Goal: Task Accomplishment & Management: Manage account settings

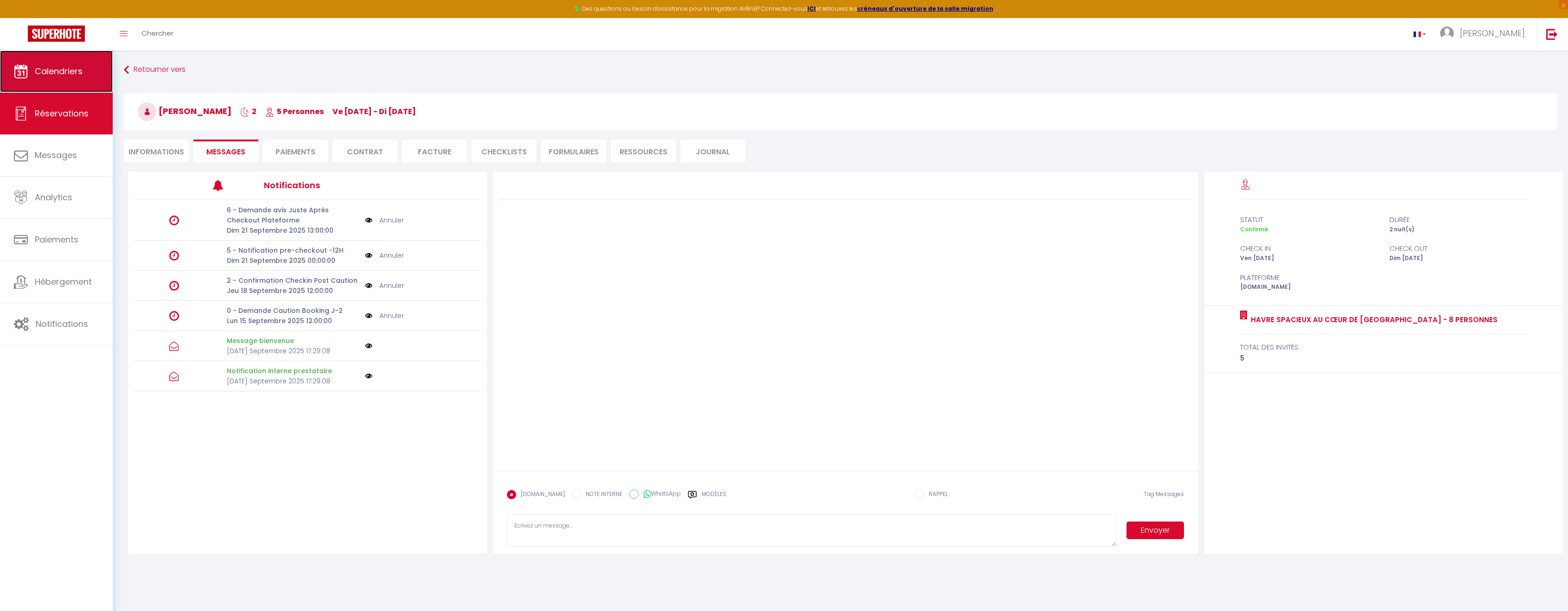
click at [63, 72] on span "Calendriers" at bounding box center [58, 71] width 47 height 12
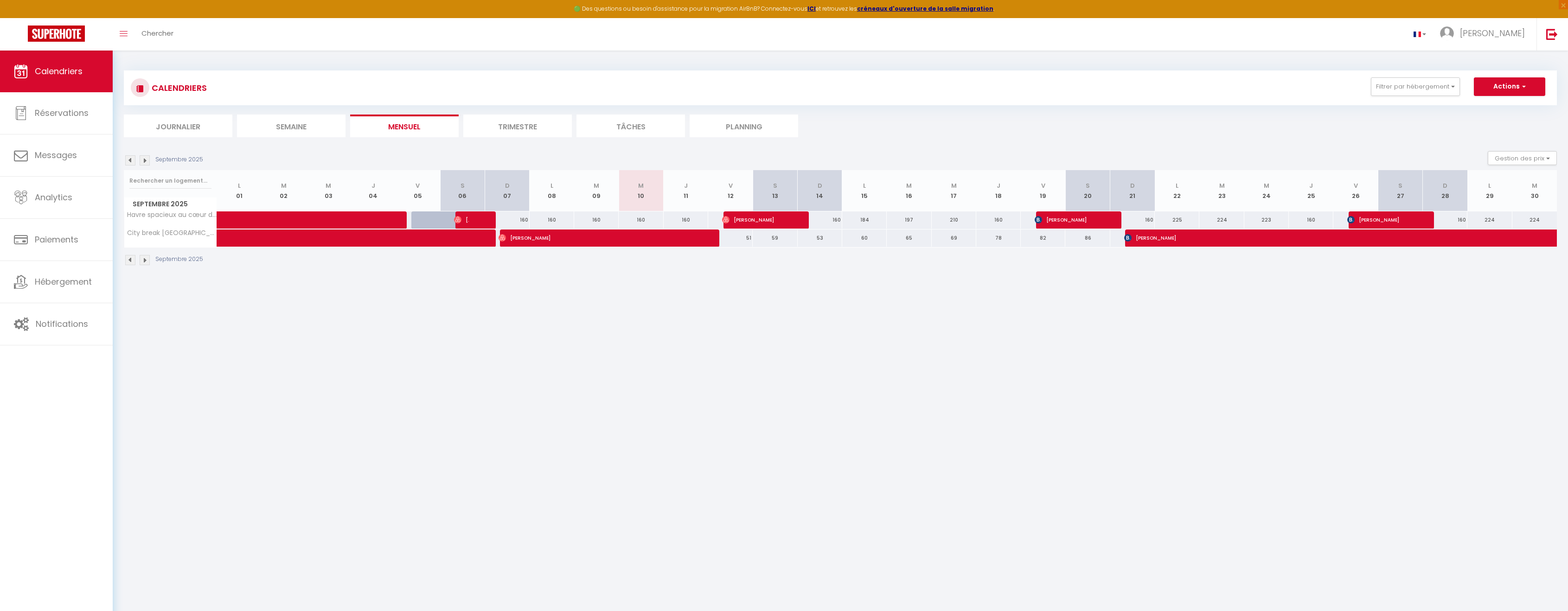
click at [366, 222] on div at bounding box center [373, 220] width 44 height 18
click at [352, 222] on div at bounding box center [373, 220] width 44 height 18
click at [131, 260] on img at bounding box center [130, 260] width 10 height 10
select select
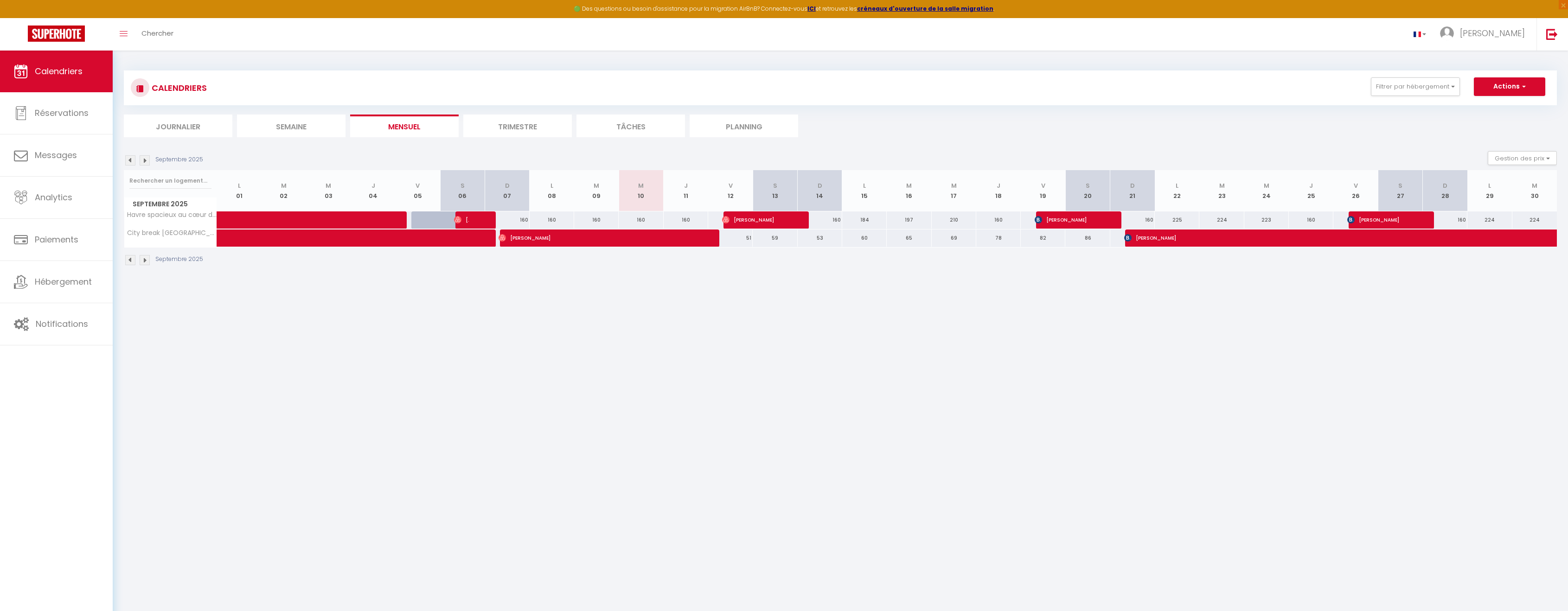
select select
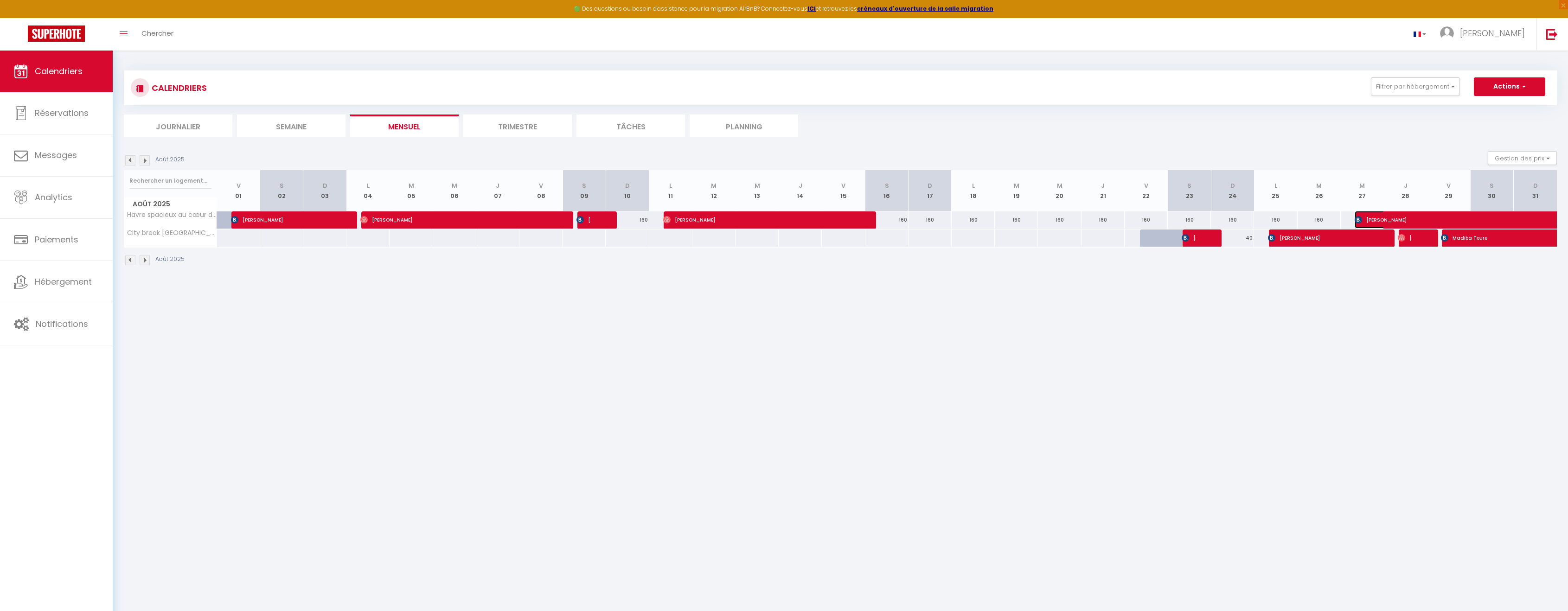
click at [1412, 222] on span "[PERSON_NAME]" at bounding box center [1451, 220] width 192 height 18
select select "OK"
select select "0"
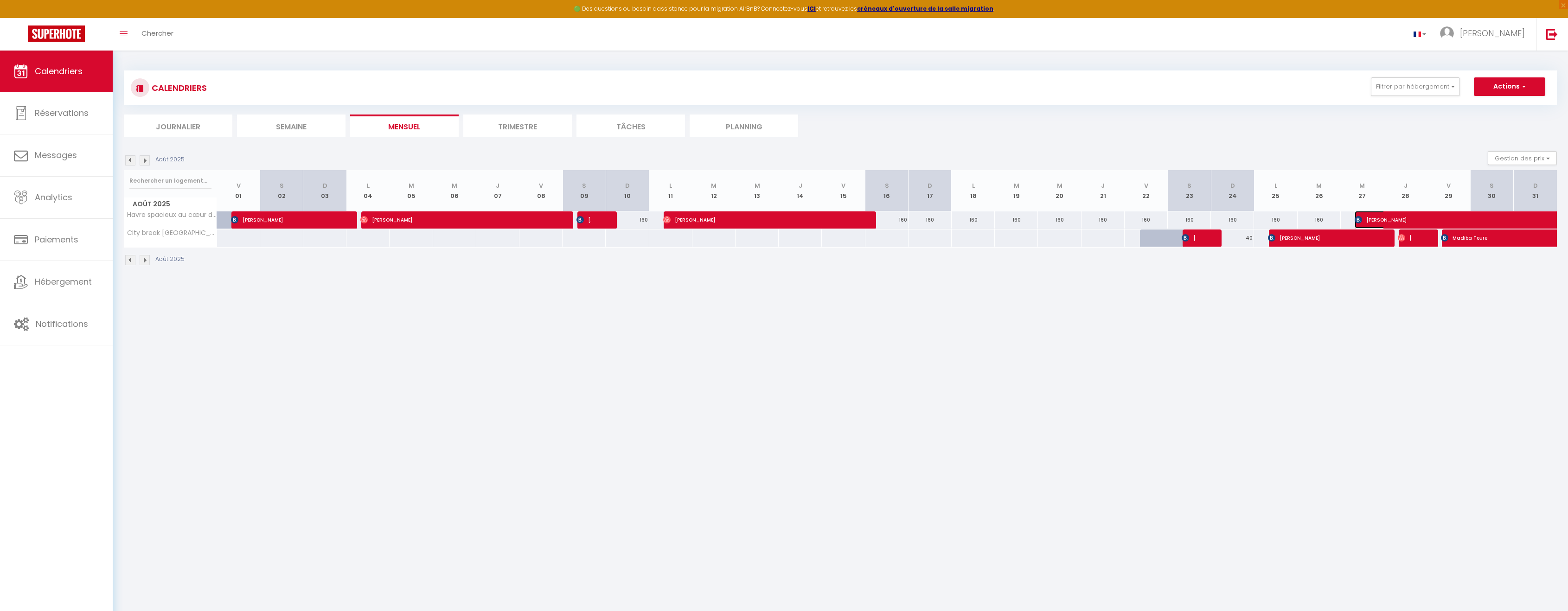
select select "1"
select select
select select "48851"
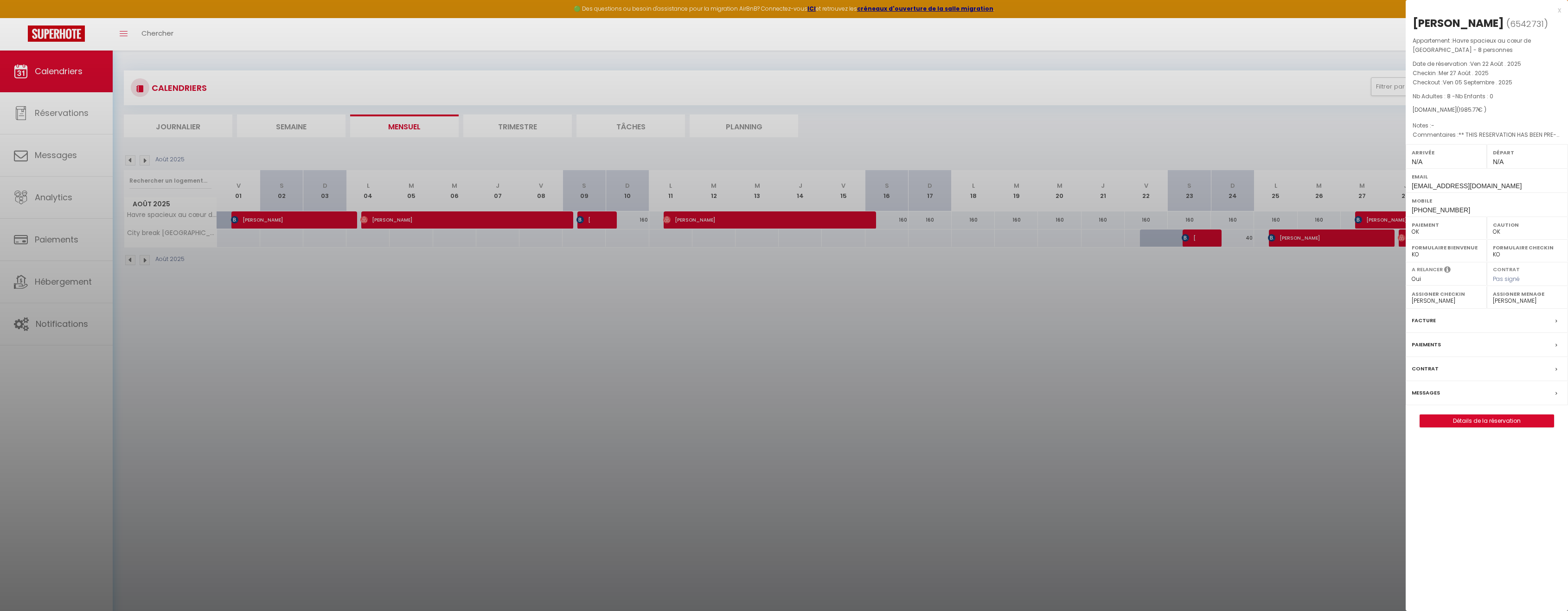
click at [1225, 309] on div at bounding box center [784, 306] width 1568 height 611
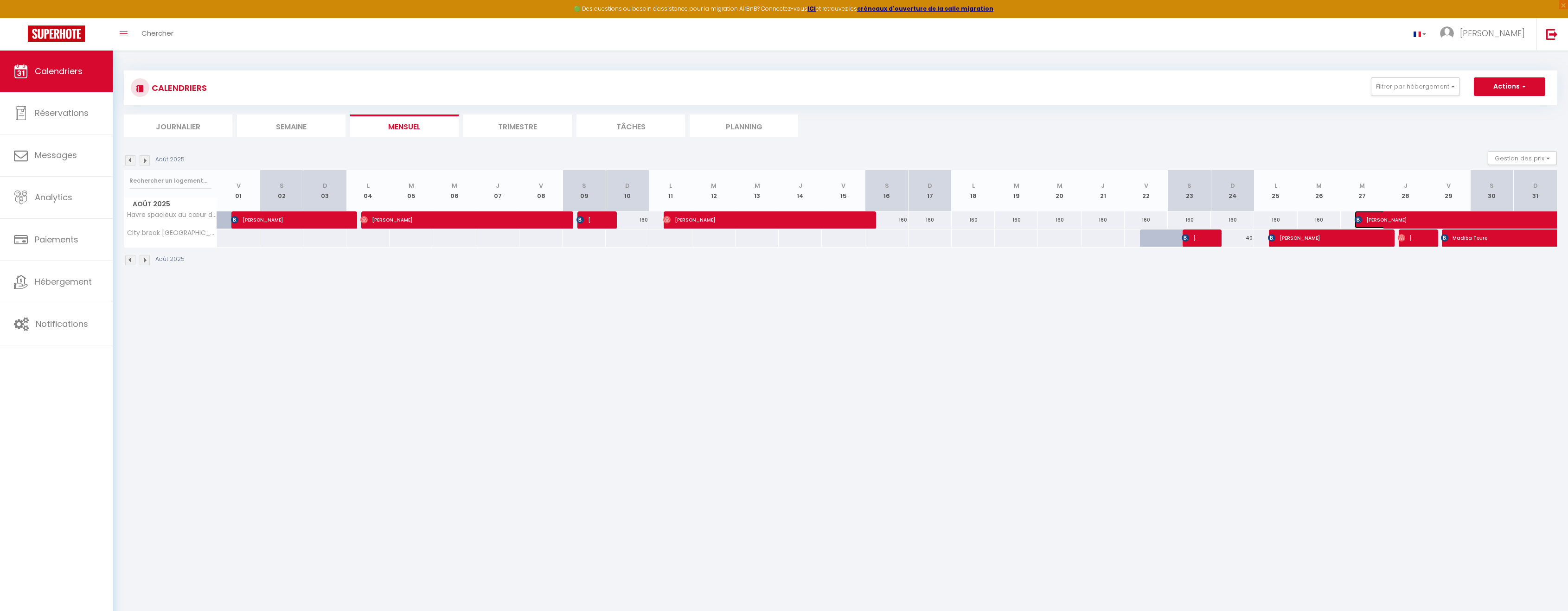
click at [1425, 222] on span "[PERSON_NAME]" at bounding box center [1451, 220] width 192 height 18
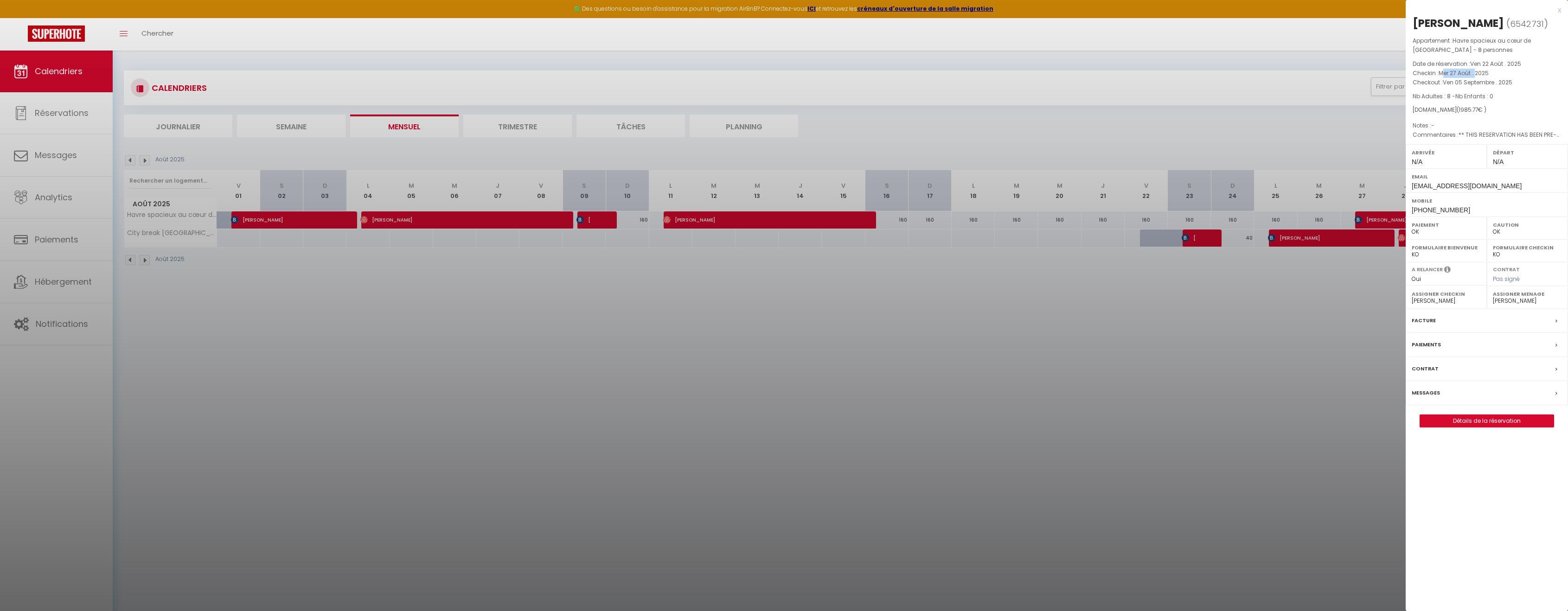
drag, startPoint x: 1443, startPoint y: 74, endPoint x: 1475, endPoint y: 68, distance: 32.6
click at [1475, 69] on p "Checkin : Mer 27 Août . 2025" at bounding box center [1487, 73] width 149 height 9
drag, startPoint x: 1458, startPoint y: 75, endPoint x: 1468, endPoint y: 75, distance: 10.0
click at [1468, 75] on span "Mer 27 Août . 2025" at bounding box center [1463, 73] width 50 height 8
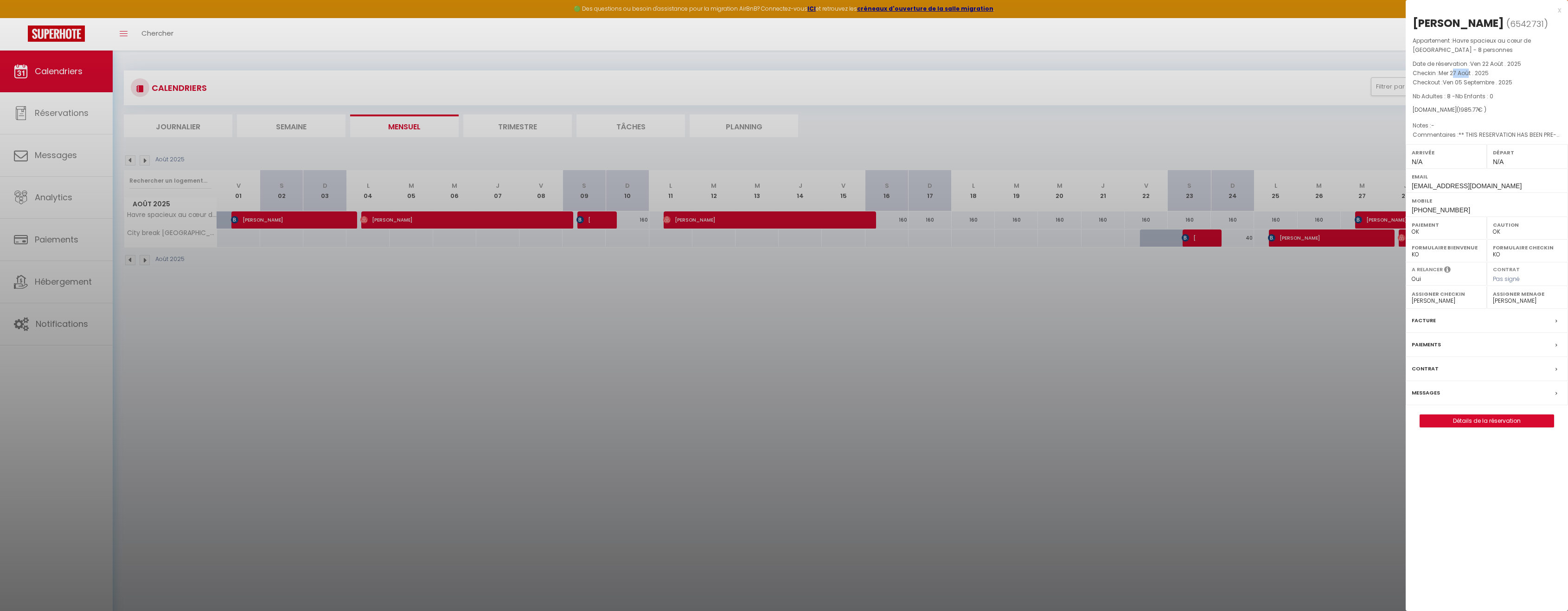
click at [1468, 75] on span "Mer 27 Août . 2025" at bounding box center [1463, 73] width 50 height 8
drag, startPoint x: 1453, startPoint y: 75, endPoint x: 1470, endPoint y: 75, distance: 17.0
click at [1470, 75] on span "Mer 27 Août . 2025" at bounding box center [1463, 73] width 50 height 8
drag, startPoint x: 1451, startPoint y: 75, endPoint x: 1468, endPoint y: 73, distance: 17.1
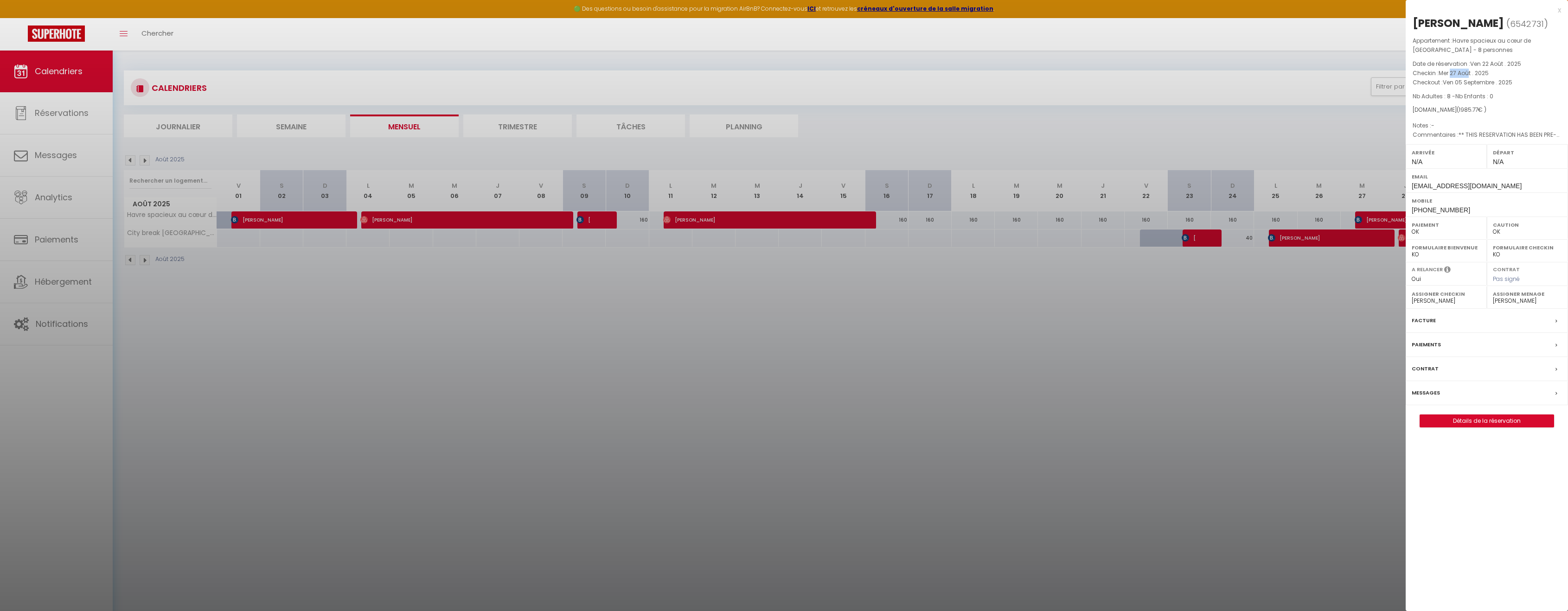
click at [1468, 73] on span "Mer 27 Août . 2025" at bounding box center [1463, 73] width 50 height 8
drag, startPoint x: 1451, startPoint y: 75, endPoint x: 1466, endPoint y: 77, distance: 15.1
click at [1466, 77] on p "Checkin : Mer 27 Août . 2025" at bounding box center [1487, 73] width 149 height 9
